Goal: Task Accomplishment & Management: Use online tool/utility

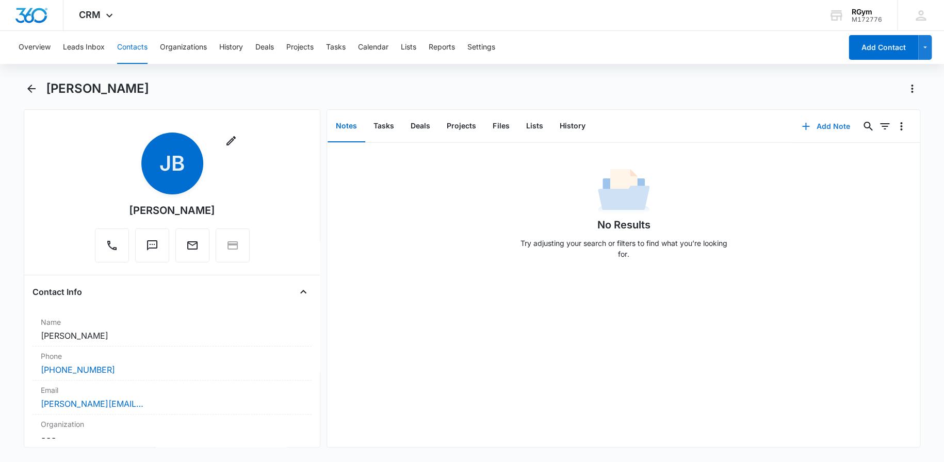
click at [816, 125] on button "Add Note" at bounding box center [825, 126] width 69 height 25
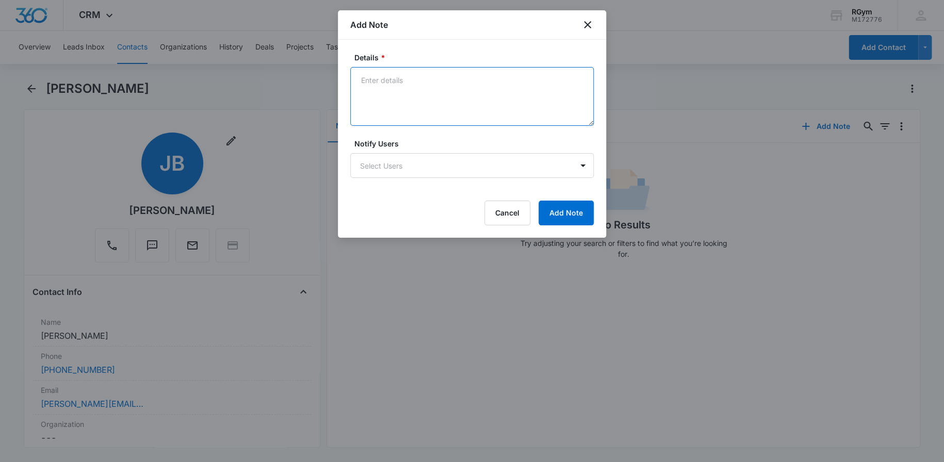
click at [402, 82] on textarea "Details *" at bounding box center [471, 96] width 243 height 59
type textarea "school looking for donation"
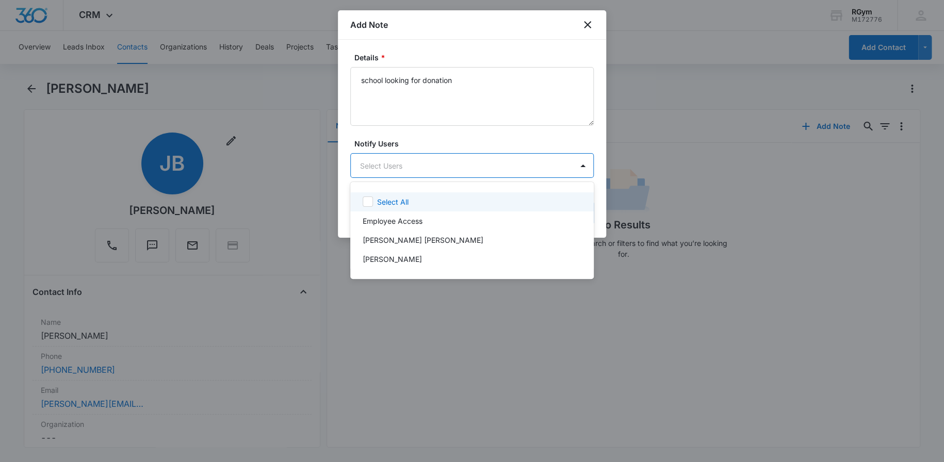
click at [419, 174] on body "CRM Apps Reputation Websites Forms CRM Email Social Payments POS Content Ads In…" at bounding box center [472, 231] width 944 height 462
click at [402, 203] on p "Select All" at bounding box center [392, 202] width 31 height 11
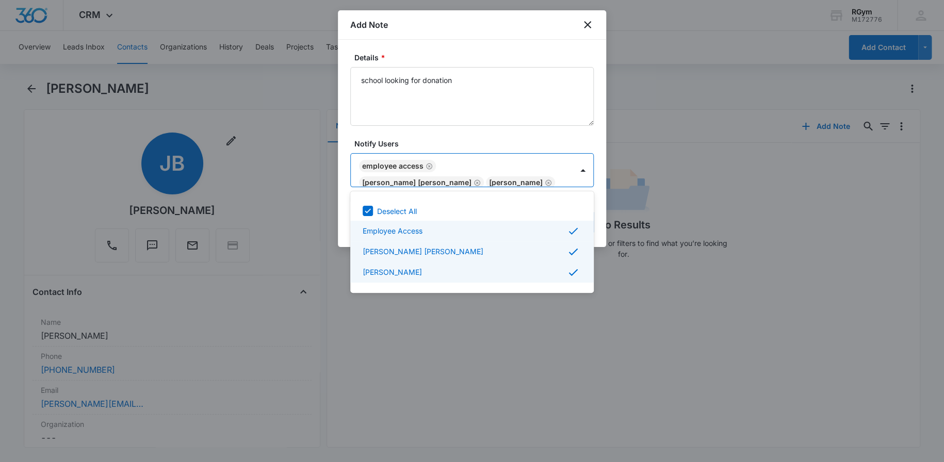
click at [545, 130] on div at bounding box center [472, 231] width 944 height 462
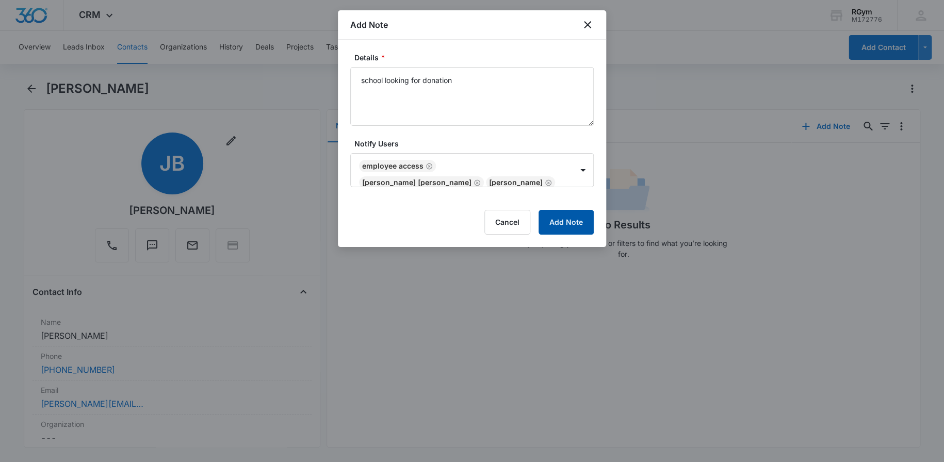
click at [573, 220] on button "Add Note" at bounding box center [565, 222] width 55 height 25
